Goal: Obtain resource: Download file/media

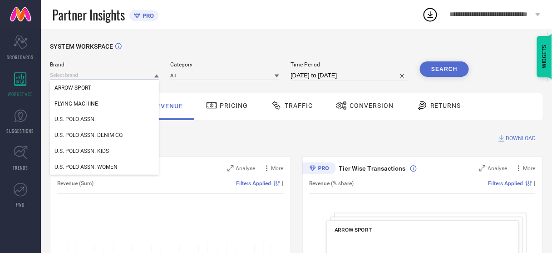
click at [105, 73] on input at bounding box center [104, 75] width 109 height 10
click at [99, 169] on span "U.S. POLO ASSN. WOMEN" at bounding box center [86, 167] width 63 height 6
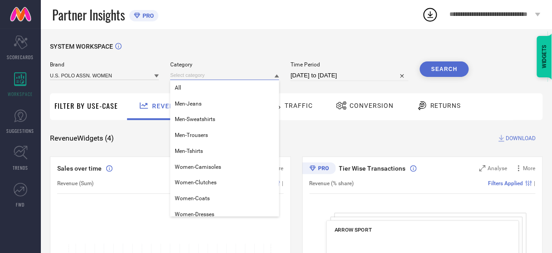
click at [198, 78] on input at bounding box center [224, 75] width 109 height 10
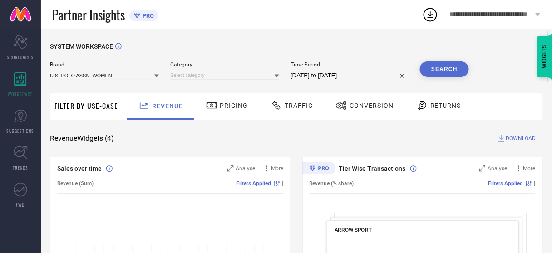
click at [198, 78] on input at bounding box center [224, 75] width 109 height 10
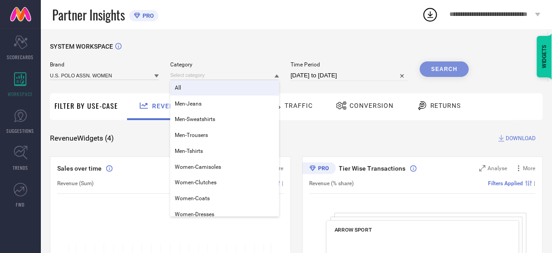
click at [190, 87] on div "All" at bounding box center [224, 87] width 109 height 15
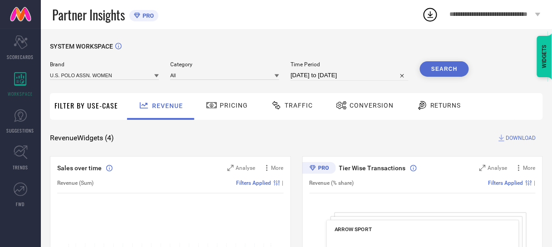
click at [308, 78] on input "23-07-2025 to 22-08-2025" at bounding box center [350, 75] width 118 height 11
select select "6"
select select "2025"
select select "7"
select select "2025"
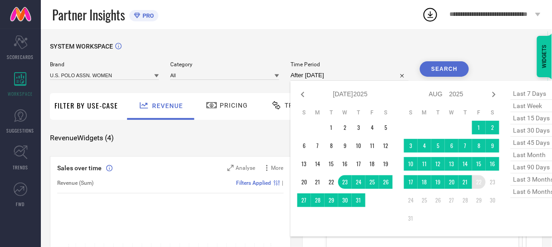
click at [476, 184] on td "22" at bounding box center [479, 182] width 14 height 14
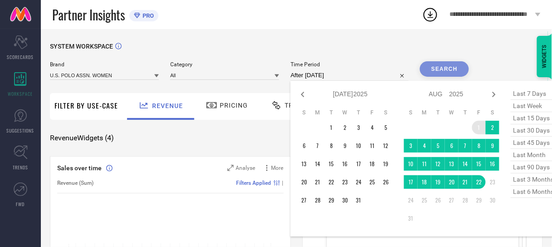
type input "01-08-2025 to 22-08-2025"
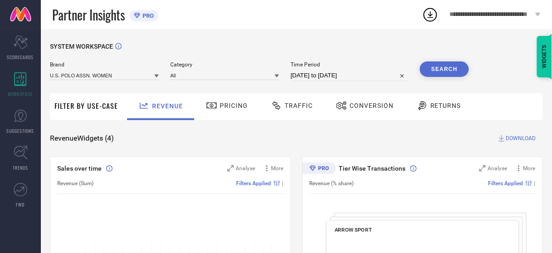
click at [432, 70] on button "Search" at bounding box center [444, 68] width 49 height 15
click at [359, 108] on span "Conversion" at bounding box center [372, 105] width 44 height 7
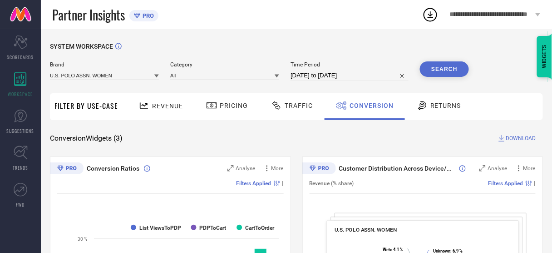
click at [517, 139] on span "DOWNLOAD" at bounding box center [521, 138] width 30 height 9
